Goal: Task Accomplishment & Management: Use online tool/utility

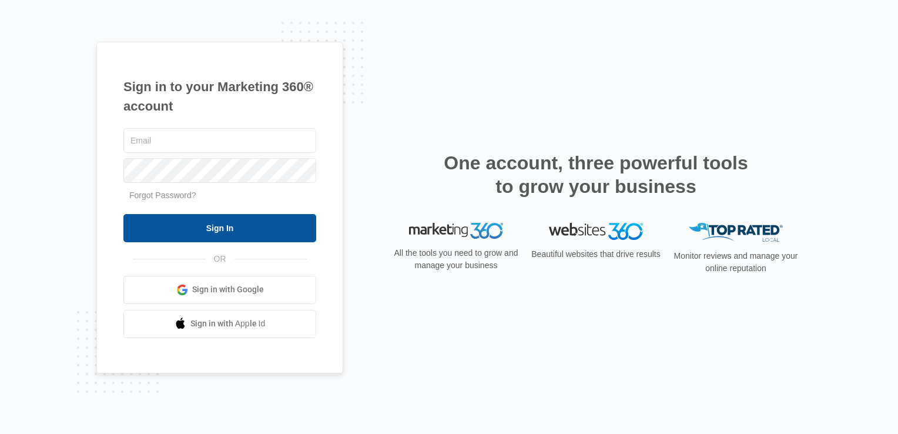
type input "[EMAIL_ADDRESS][DOMAIN_NAME]"
click at [298, 229] on input "Sign In" at bounding box center [219, 228] width 193 height 28
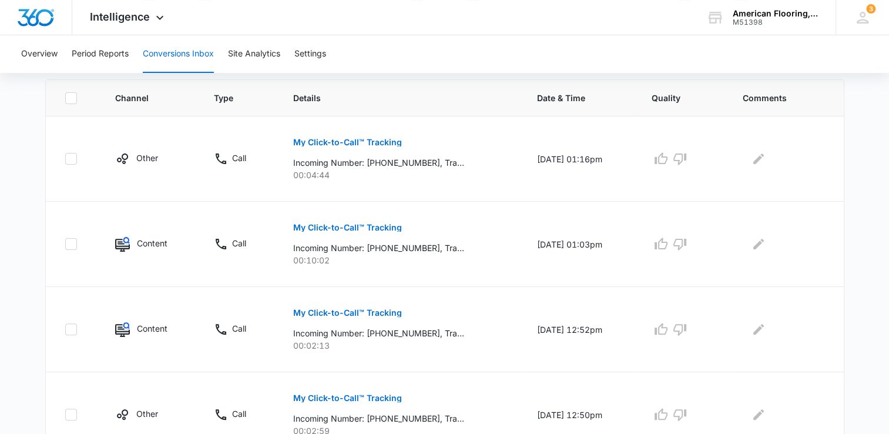
scroll to position [307, 0]
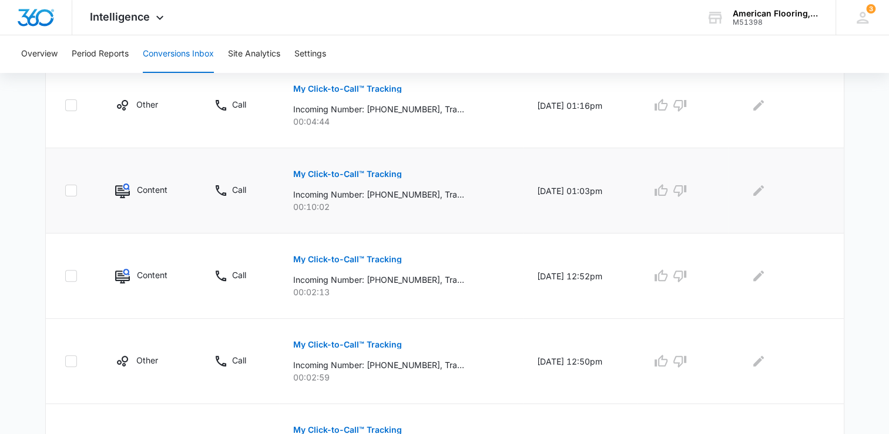
click at [336, 178] on button "My Click-to-Call™ Tracking" at bounding box center [347, 174] width 109 height 28
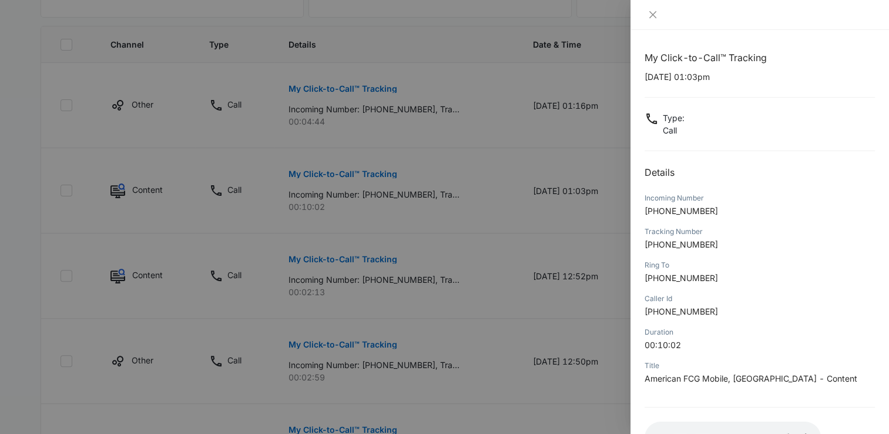
scroll to position [88, 0]
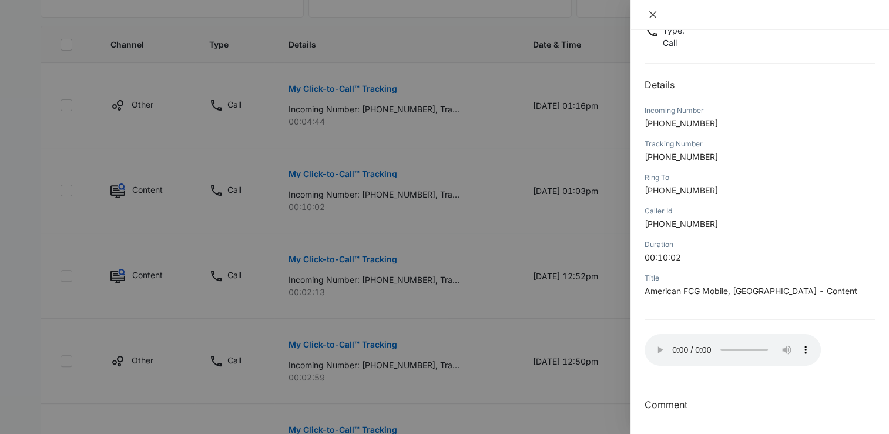
click at [651, 12] on icon "close" at bounding box center [652, 14] width 7 height 7
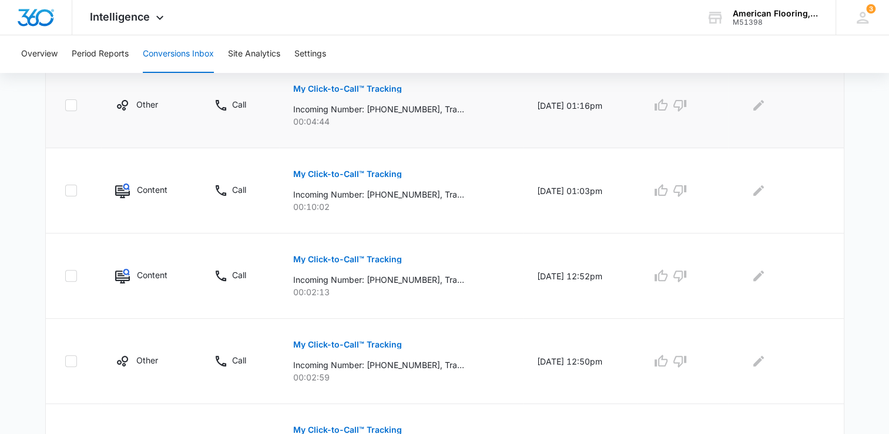
click at [374, 88] on p "My Click-to-Call™ Tracking" at bounding box center [347, 89] width 109 height 8
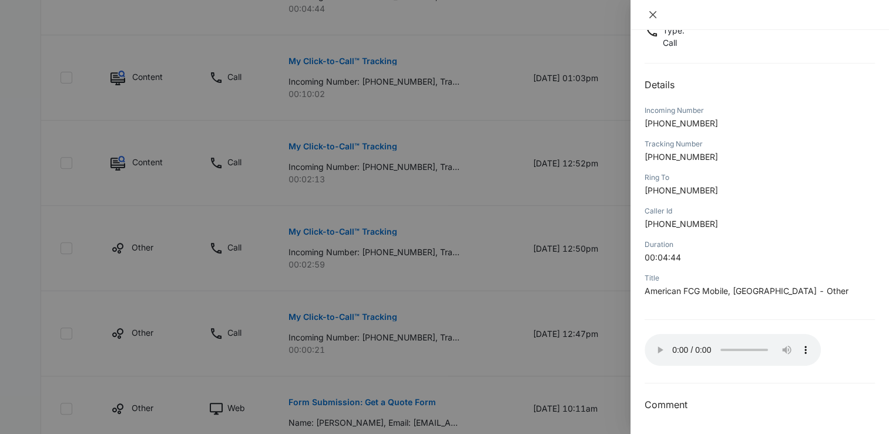
click at [651, 16] on icon "close" at bounding box center [652, 14] width 7 height 7
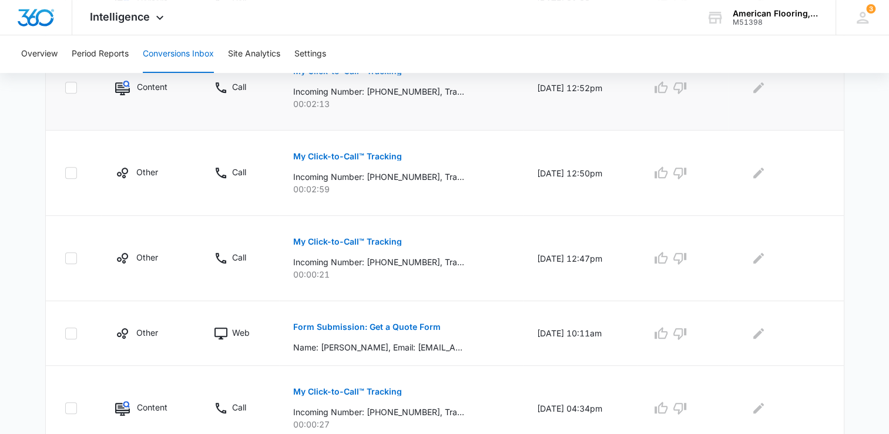
scroll to position [497, 0]
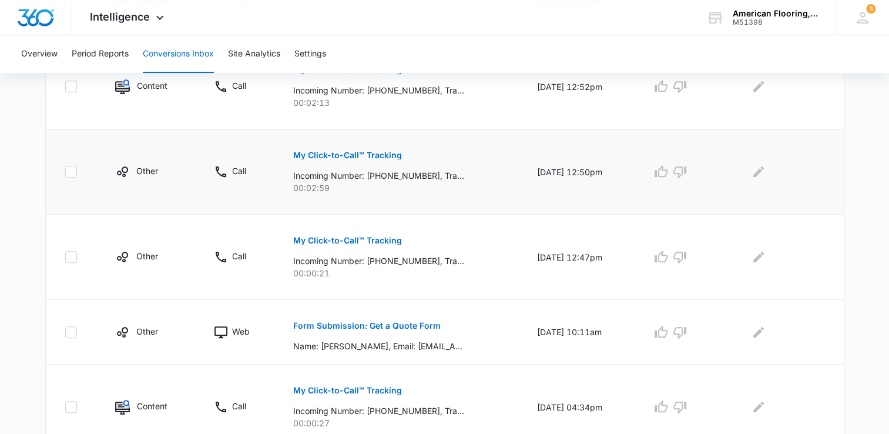
click at [351, 156] on p "My Click-to-Call™ Tracking" at bounding box center [347, 155] width 109 height 8
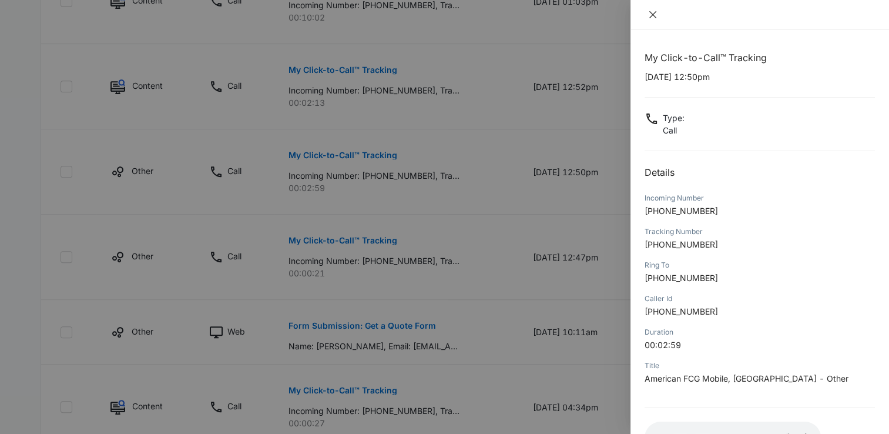
click at [653, 16] on icon "close" at bounding box center [652, 14] width 9 height 9
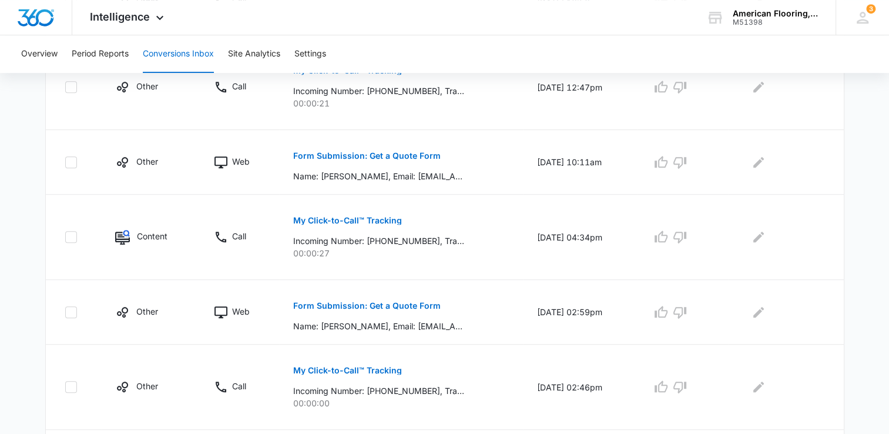
scroll to position [782, 0]
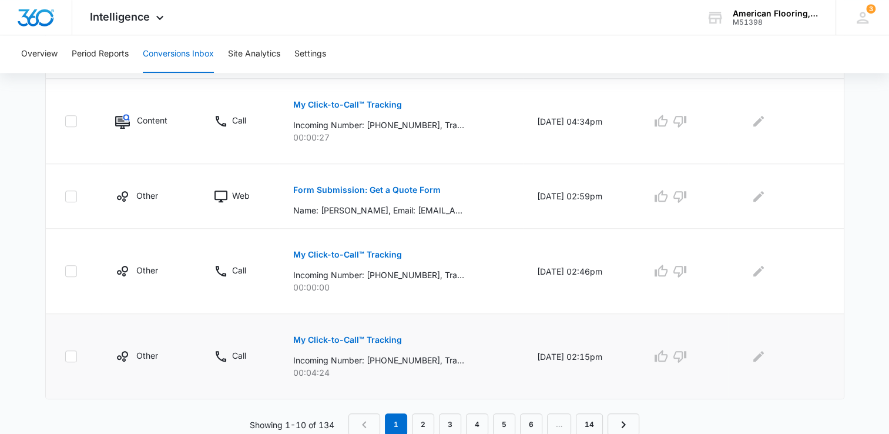
click at [369, 339] on p "My Click-to-Call™ Tracking" at bounding box center [347, 340] width 109 height 8
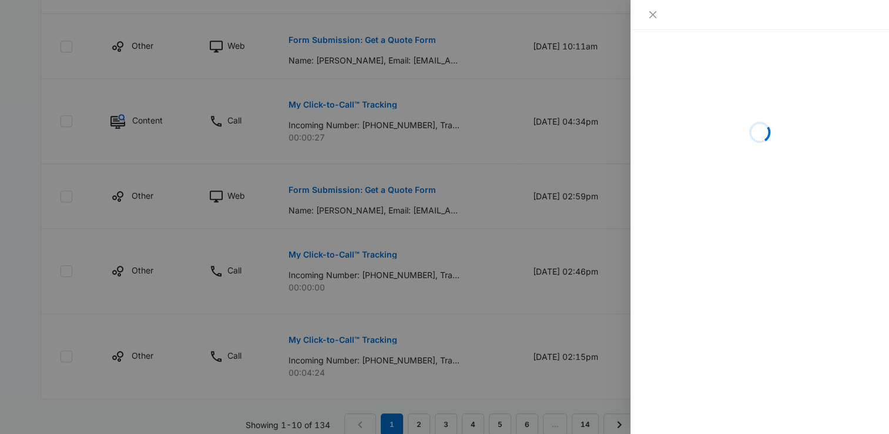
click at [780, 265] on div "Loading" at bounding box center [760, 232] width 259 height 404
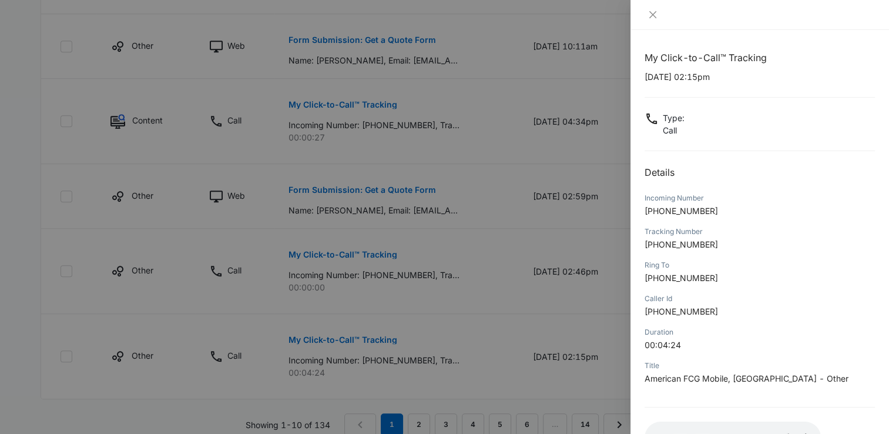
scroll to position [88, 0]
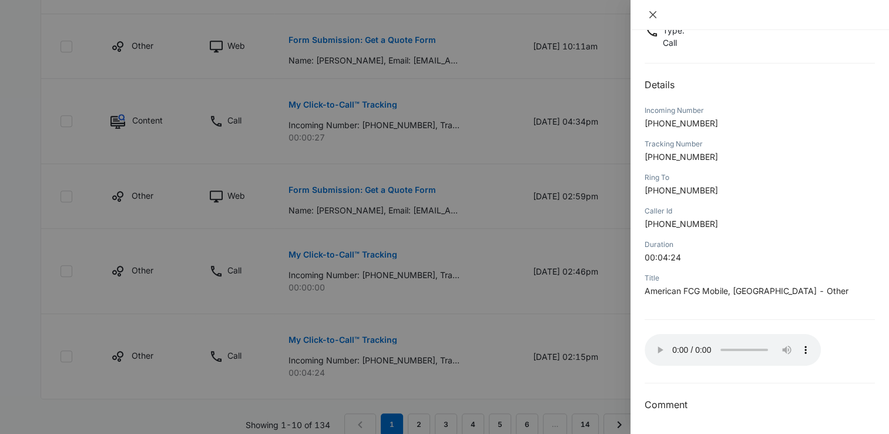
click at [652, 15] on icon "close" at bounding box center [652, 14] width 7 height 7
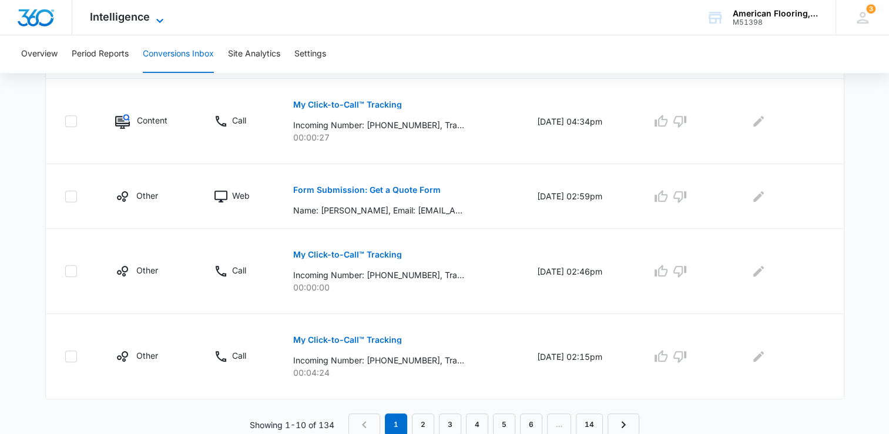
click at [154, 15] on icon at bounding box center [160, 21] width 14 height 14
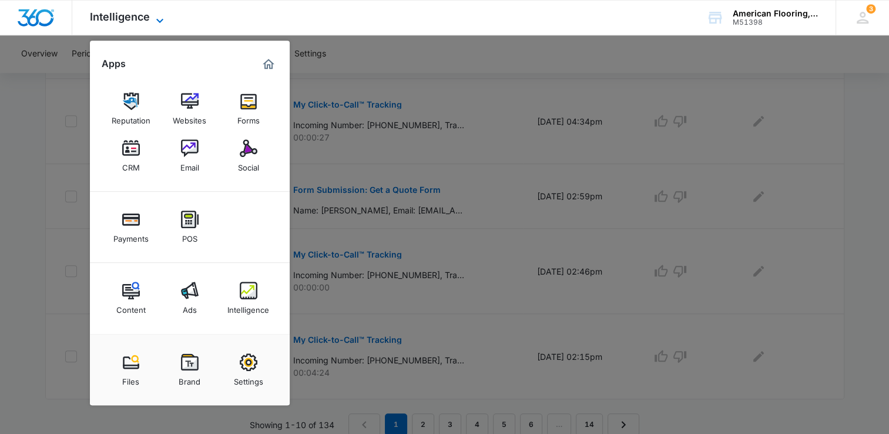
click at [154, 15] on icon at bounding box center [160, 21] width 14 height 14
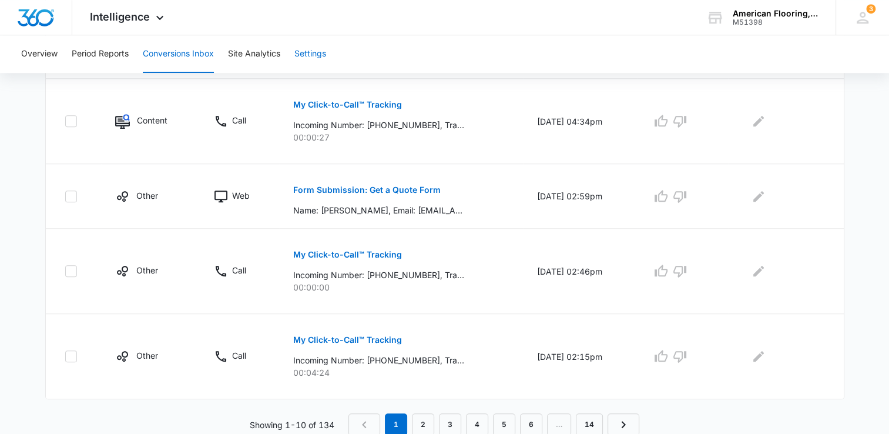
click at [305, 56] on button "Settings" at bounding box center [310, 54] width 32 height 38
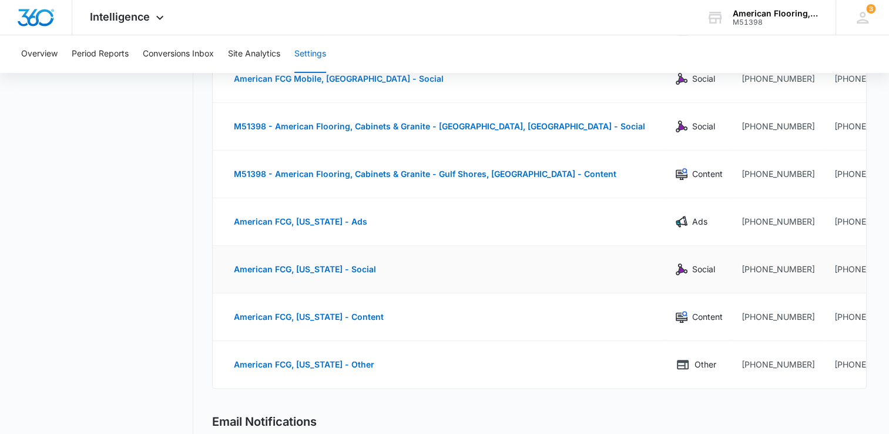
scroll to position [403, 0]
click at [289, 215] on button "American FCG, [US_STATE] - Ads" at bounding box center [300, 221] width 157 height 28
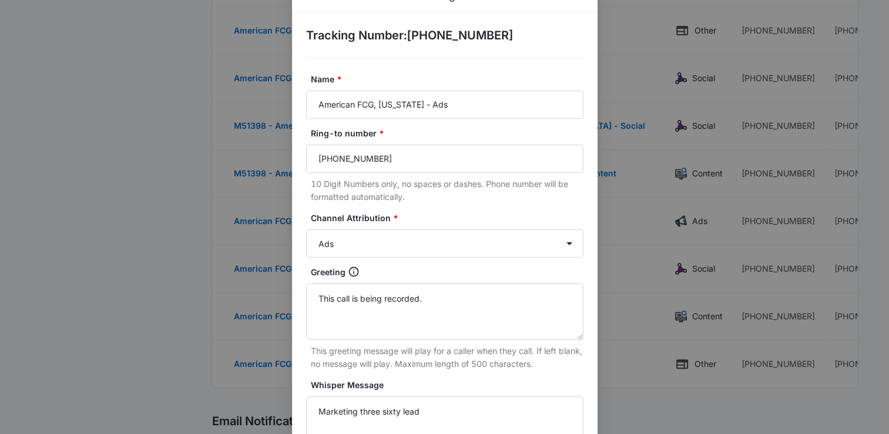
scroll to position [0, 0]
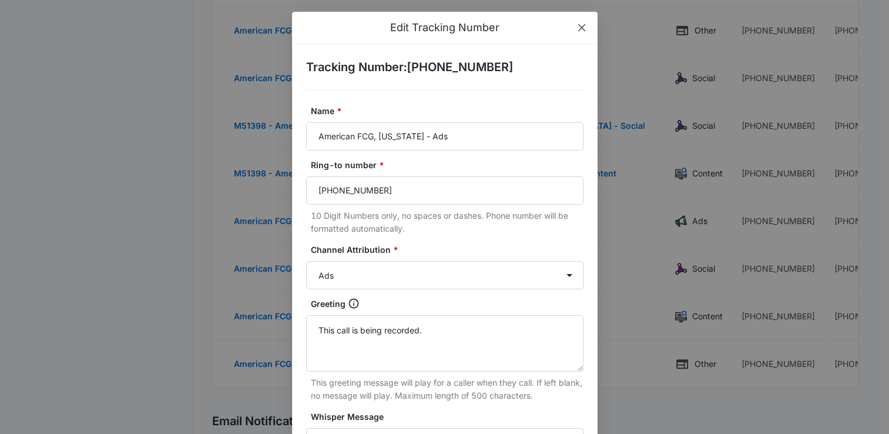
click at [578, 29] on icon "close" at bounding box center [581, 27] width 7 height 7
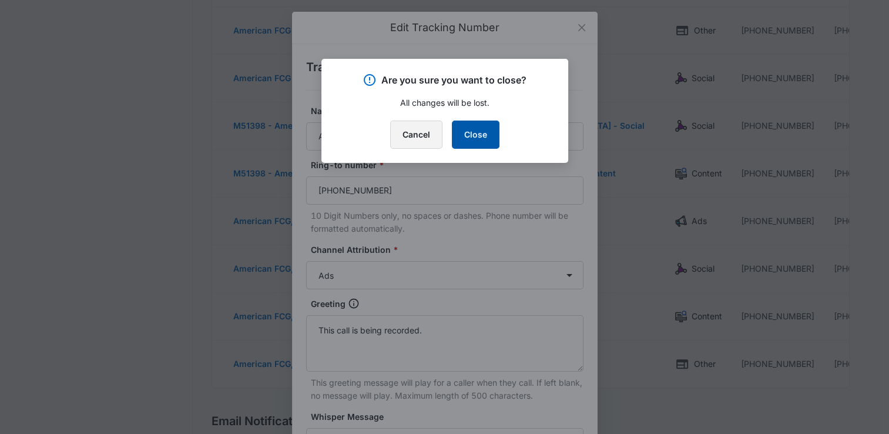
drag, startPoint x: 429, startPoint y: 136, endPoint x: 475, endPoint y: 135, distance: 46.4
click at [475, 135] on div "Cancel Close" at bounding box center [445, 134] width 219 height 28
click at [475, 135] on button "Close" at bounding box center [476, 134] width 48 height 28
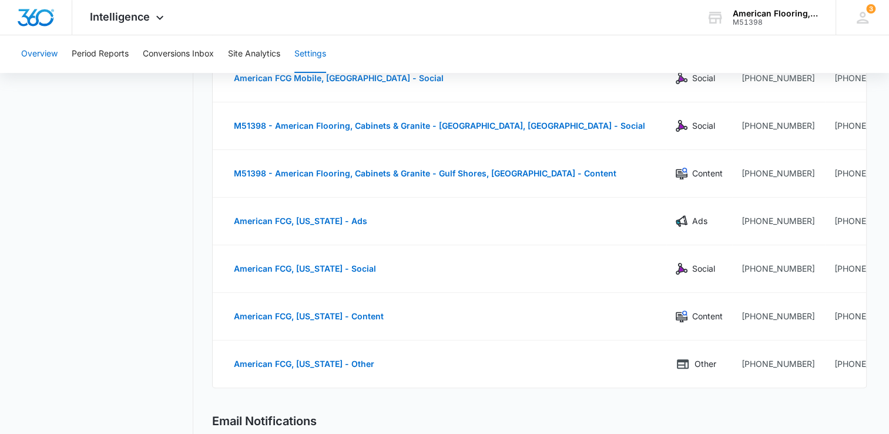
click at [38, 55] on button "Overview" at bounding box center [39, 54] width 36 height 38
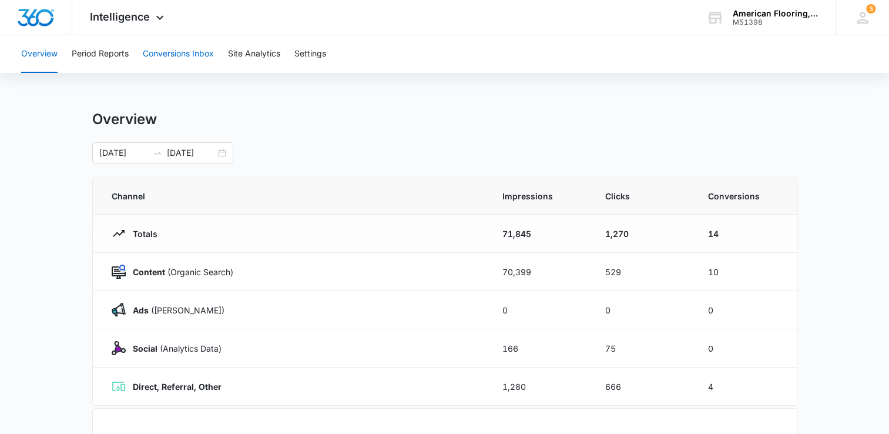
click at [165, 51] on button "Conversions Inbox" at bounding box center [178, 54] width 71 height 38
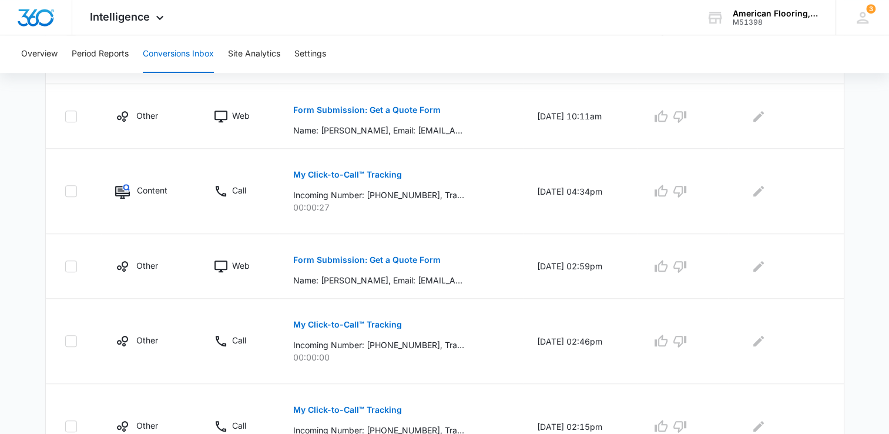
scroll to position [782, 0]
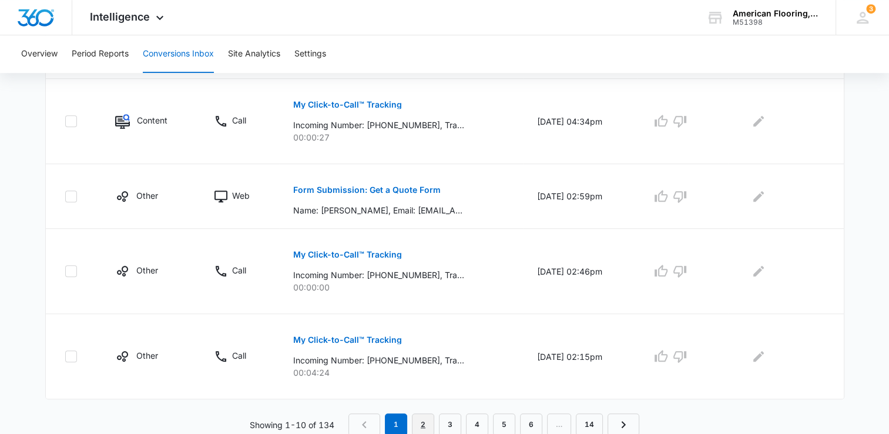
click at [426, 427] on link "2" at bounding box center [423, 424] width 22 height 22
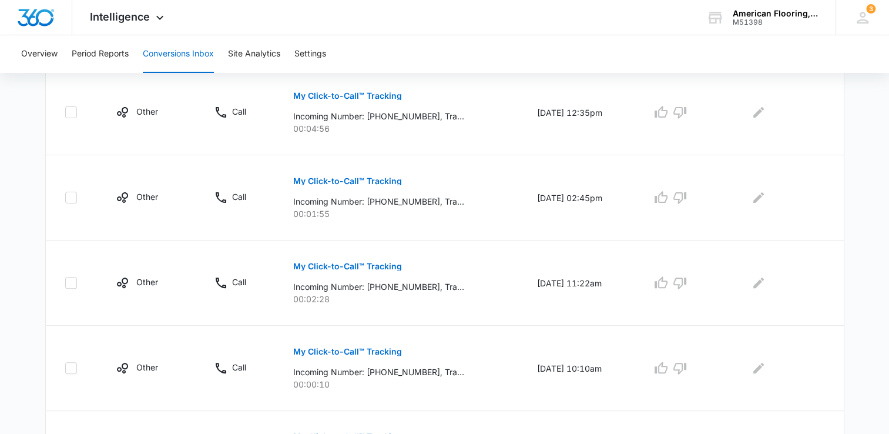
scroll to position [306, 0]
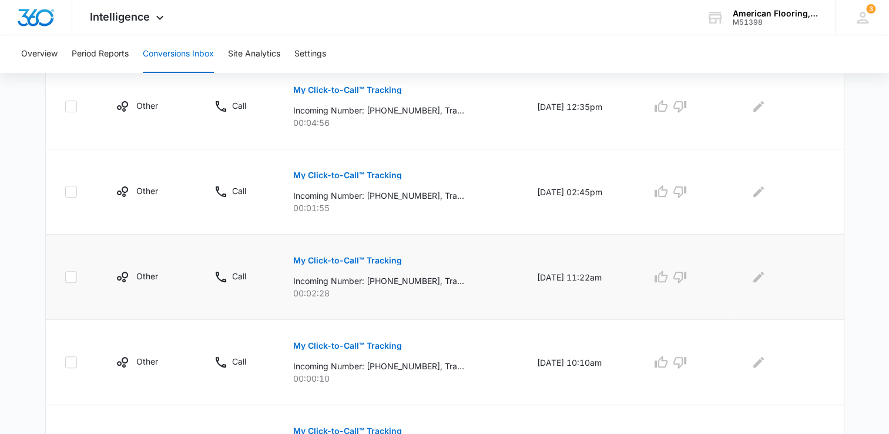
click at [356, 259] on p "My Click-to-Call™ Tracking" at bounding box center [347, 260] width 109 height 8
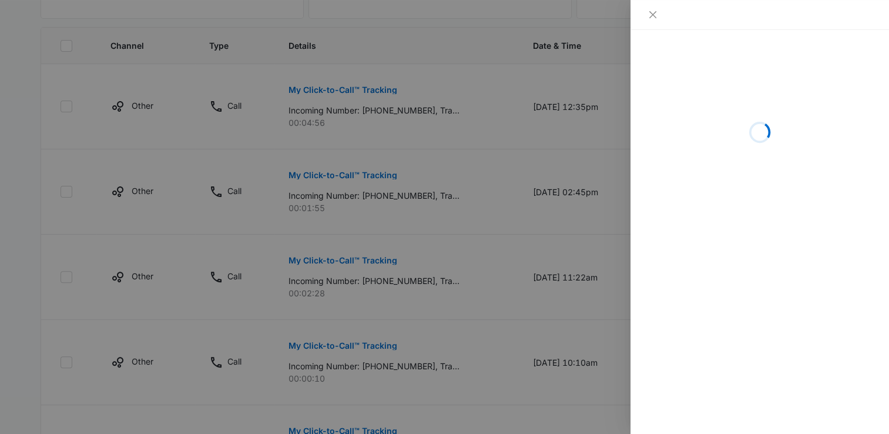
click at [695, 284] on div "Loading" at bounding box center [760, 232] width 259 height 404
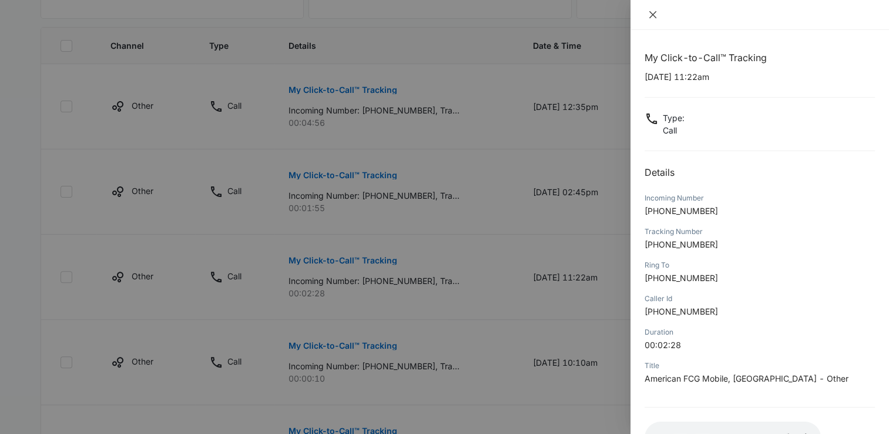
click at [652, 15] on icon "close" at bounding box center [652, 14] width 7 height 7
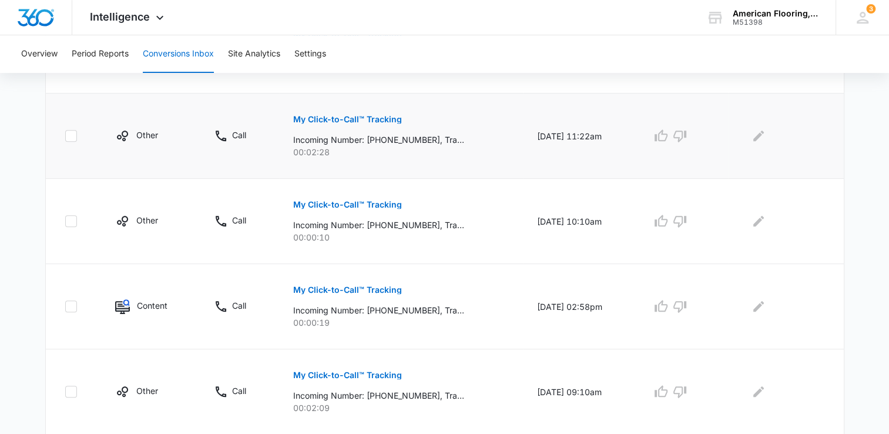
scroll to position [448, 0]
click at [356, 206] on p "My Click-to-Call™ Tracking" at bounding box center [347, 204] width 109 height 8
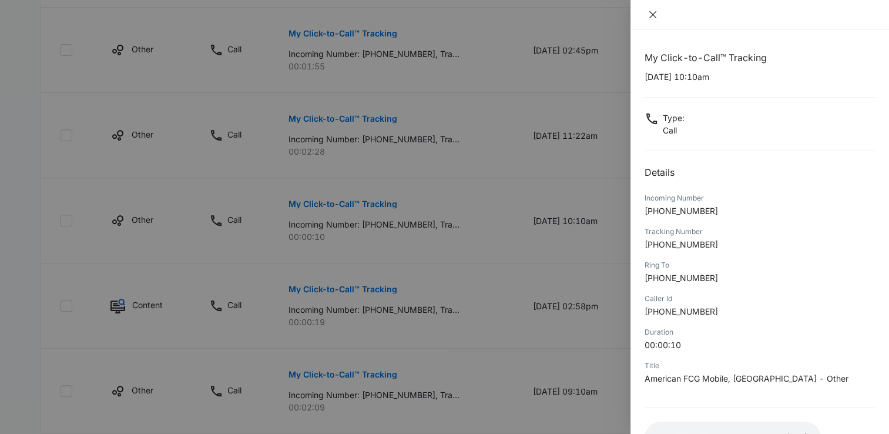
click at [651, 12] on icon "close" at bounding box center [652, 14] width 7 height 7
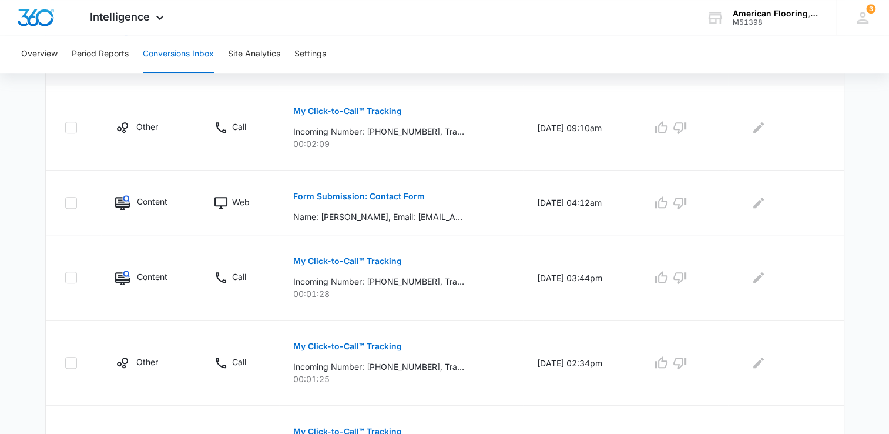
scroll to position [713, 0]
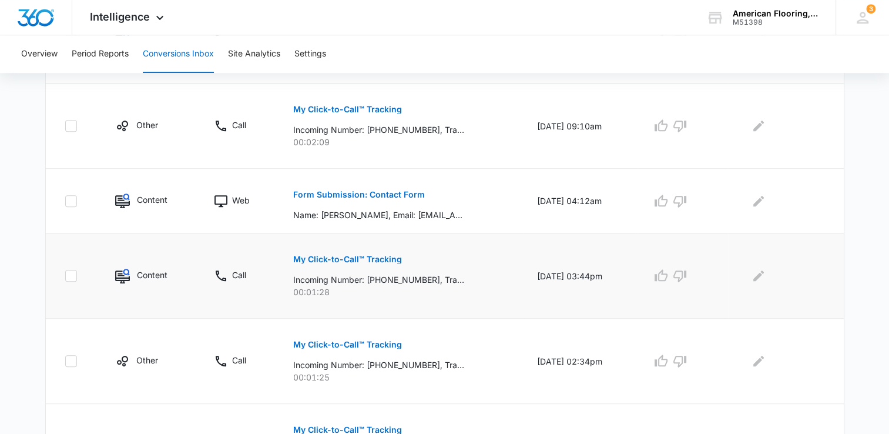
click at [351, 257] on p "My Click-to-Call™ Tracking" at bounding box center [347, 259] width 109 height 8
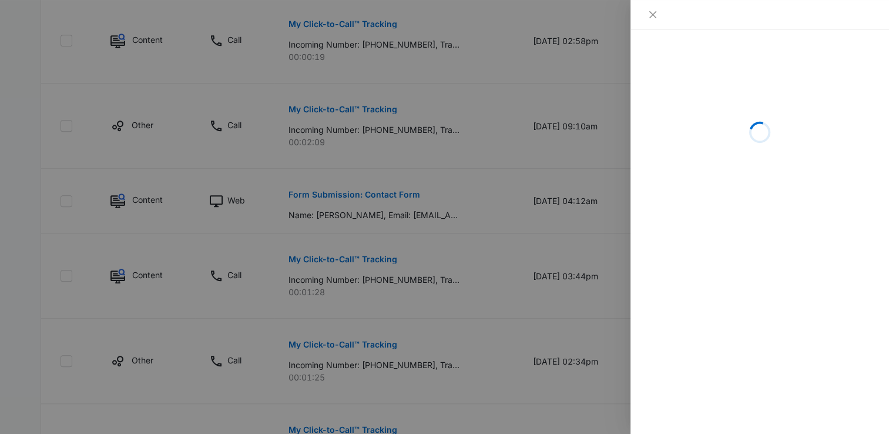
click at [704, 268] on div "Loading" at bounding box center [760, 232] width 259 height 404
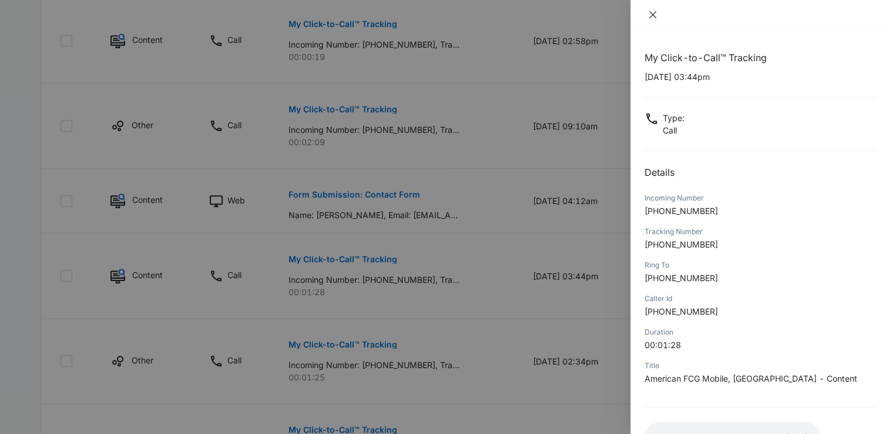
click at [646, 18] on button "Close" at bounding box center [653, 14] width 16 height 11
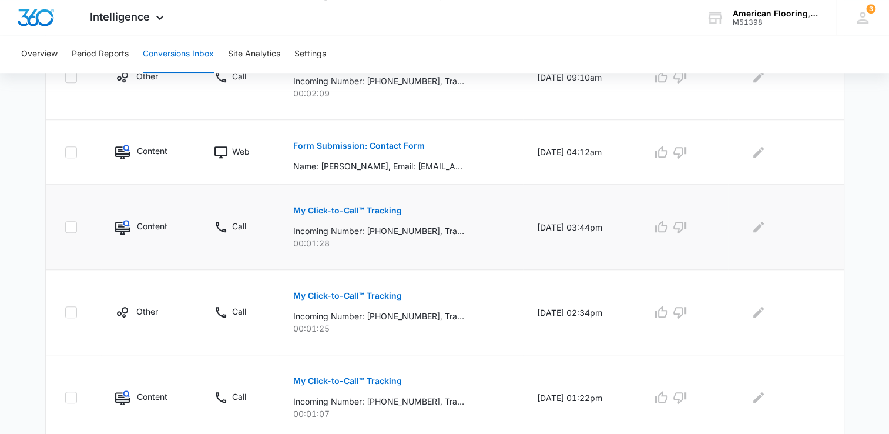
scroll to position [803, 0]
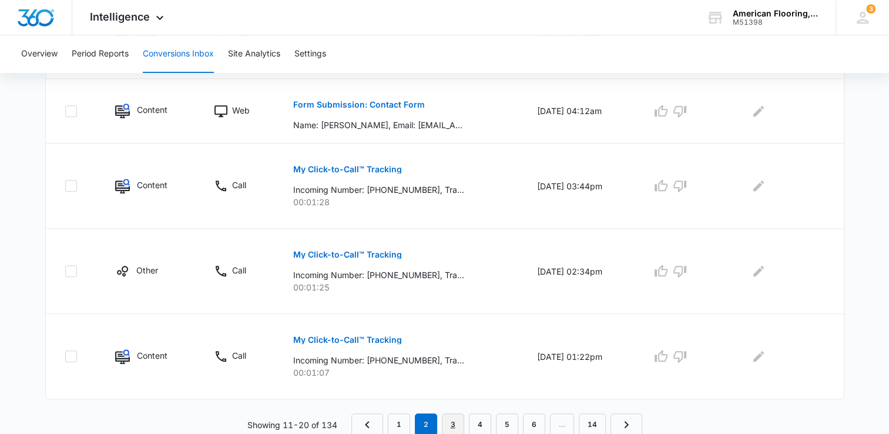
click at [450, 426] on link "3" at bounding box center [453, 424] width 22 height 22
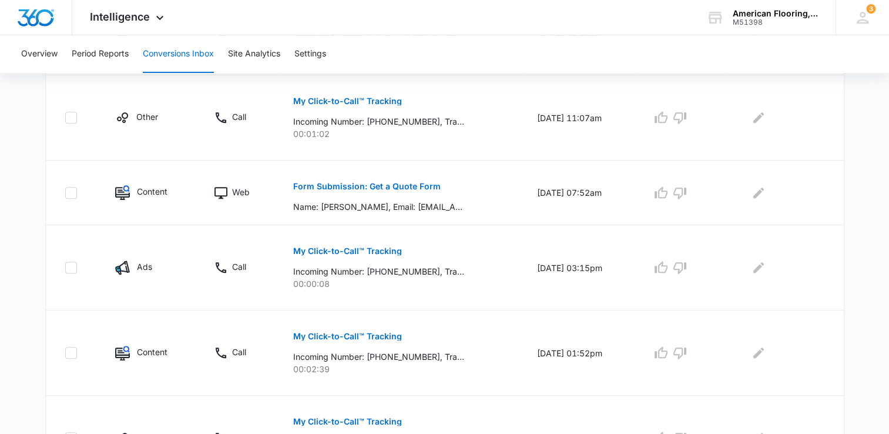
scroll to position [558, 0]
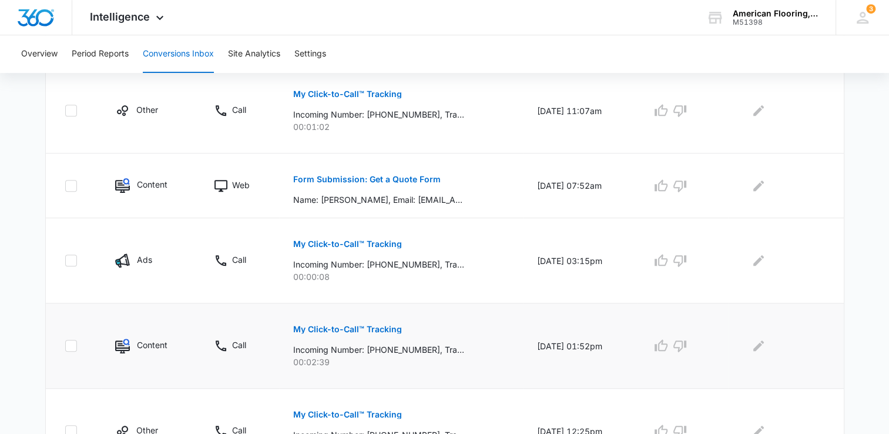
click at [339, 328] on p "My Click-to-Call™ Tracking" at bounding box center [347, 329] width 109 height 8
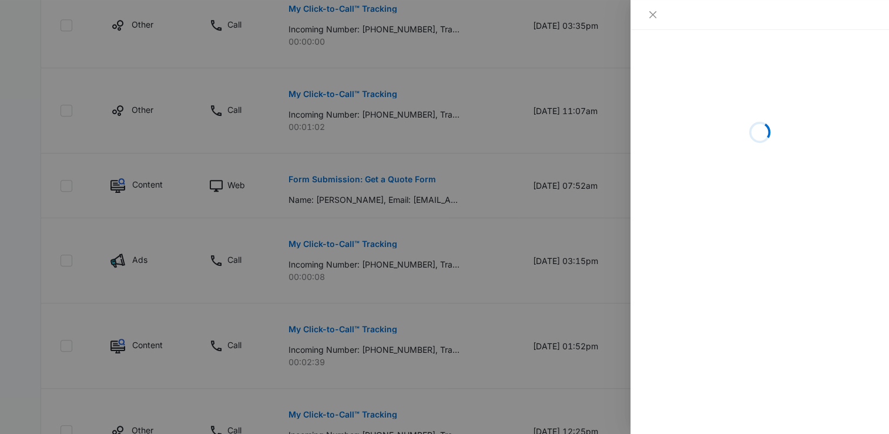
drag, startPoint x: 339, startPoint y: 328, endPoint x: 716, endPoint y: 279, distance: 380.6
click at [716, 279] on div "Loading" at bounding box center [444, 217] width 889 height 434
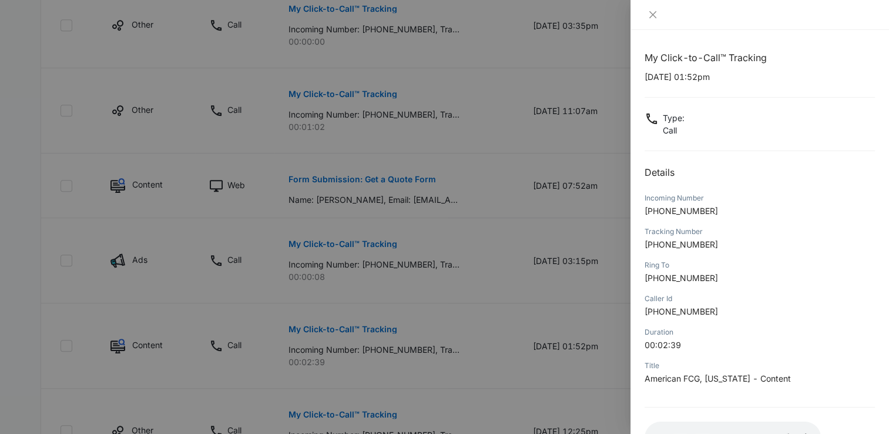
scroll to position [88, 0]
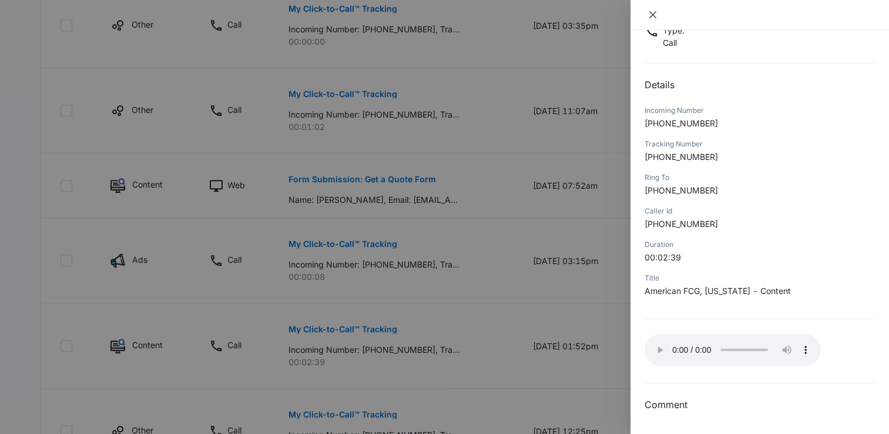
click at [651, 12] on icon "close" at bounding box center [652, 14] width 7 height 7
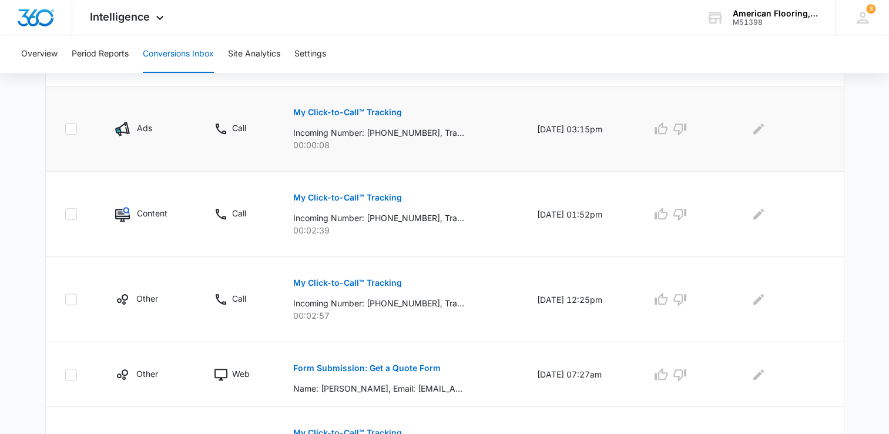
scroll to position [782, 0]
